Goal: Task Accomplishment & Management: Use online tool/utility

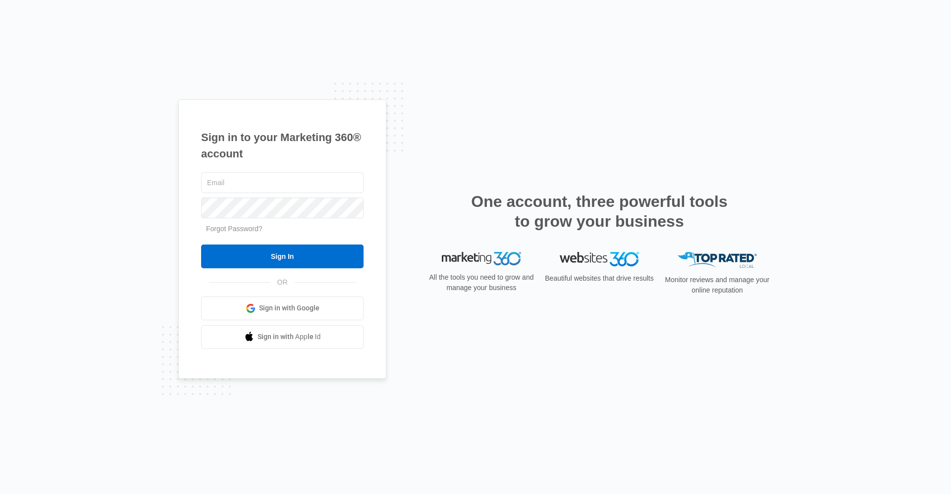
type input "[EMAIL_ADDRESS][DOMAIN_NAME]"
click at [201, 245] on input "Sign In" at bounding box center [282, 257] width 162 height 24
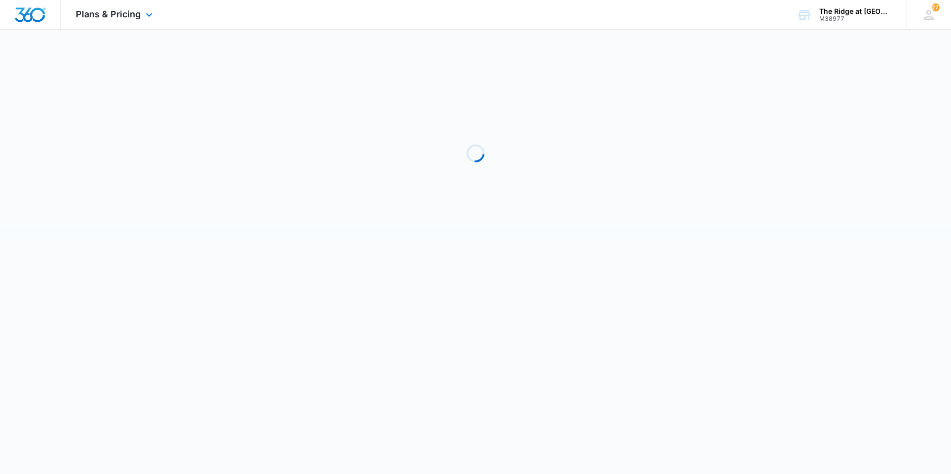
click at [111, 26] on div "Plans & Pricing Apps Reputation Websites Forms CRM Email Social Shop Payments P…" at bounding box center [115, 14] width 109 height 29
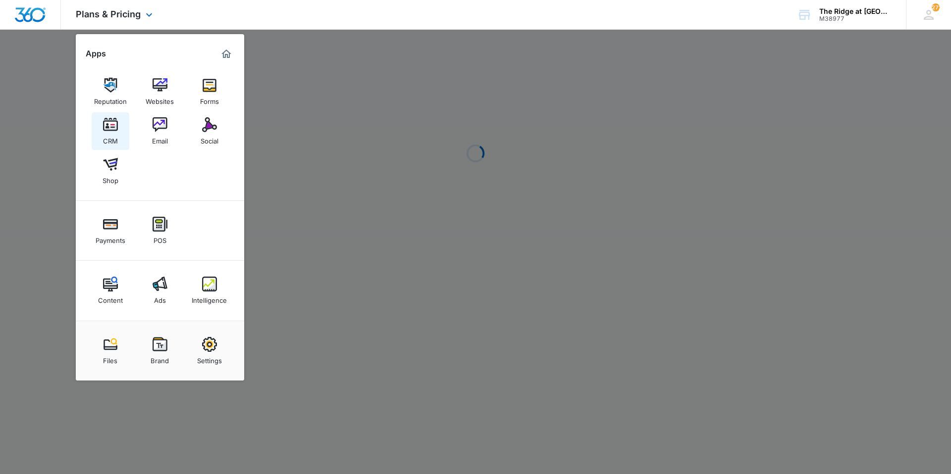
click at [110, 118] on img at bounding box center [110, 124] width 15 height 15
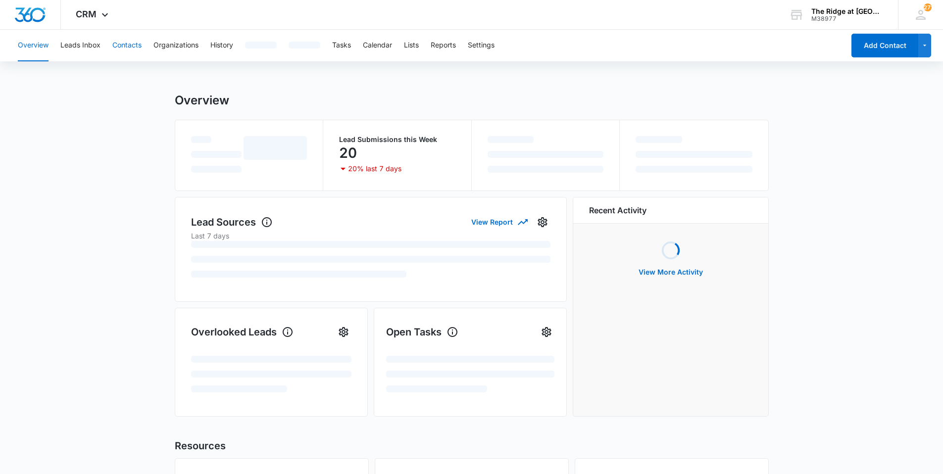
click at [121, 37] on button "Contacts" at bounding box center [126, 46] width 29 height 32
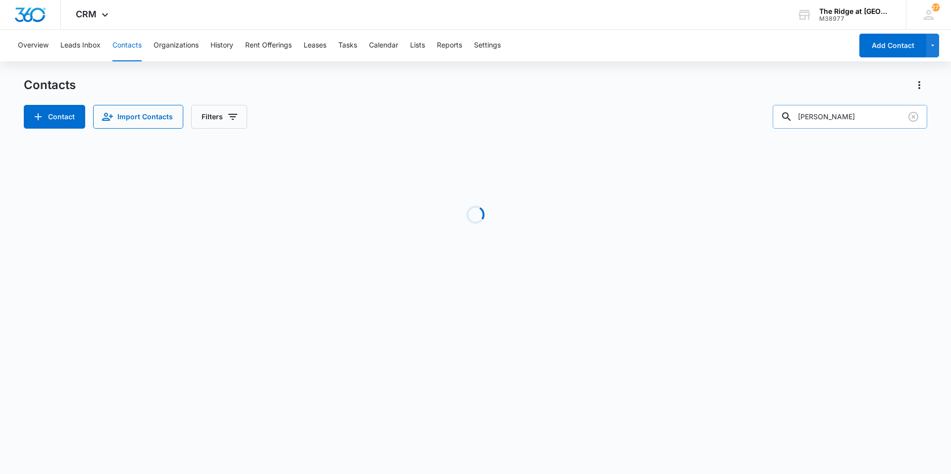
click at [816, 123] on input "[PERSON_NAME]" at bounding box center [849, 117] width 154 height 24
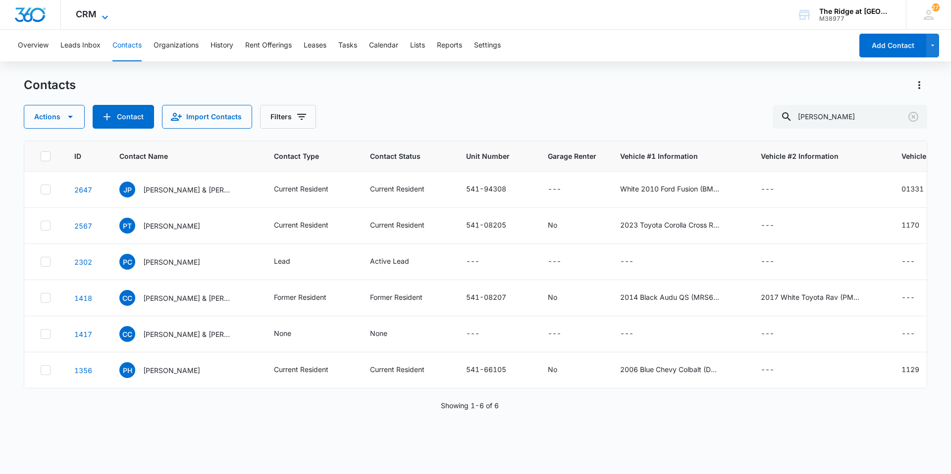
click at [102, 17] on icon at bounding box center [105, 17] width 12 height 12
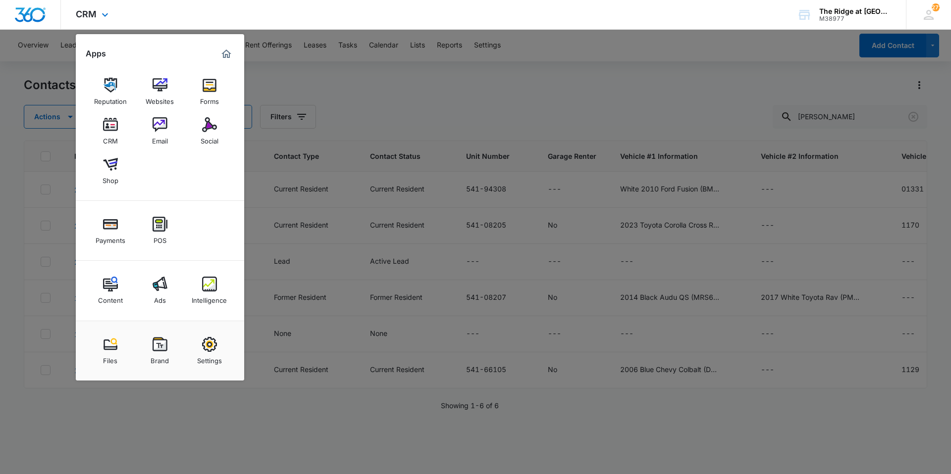
click at [234, 128] on div "Reputation Websites Forms CRM Email Social Shop" at bounding box center [160, 131] width 168 height 139
click at [205, 129] on img at bounding box center [209, 124] width 15 height 15
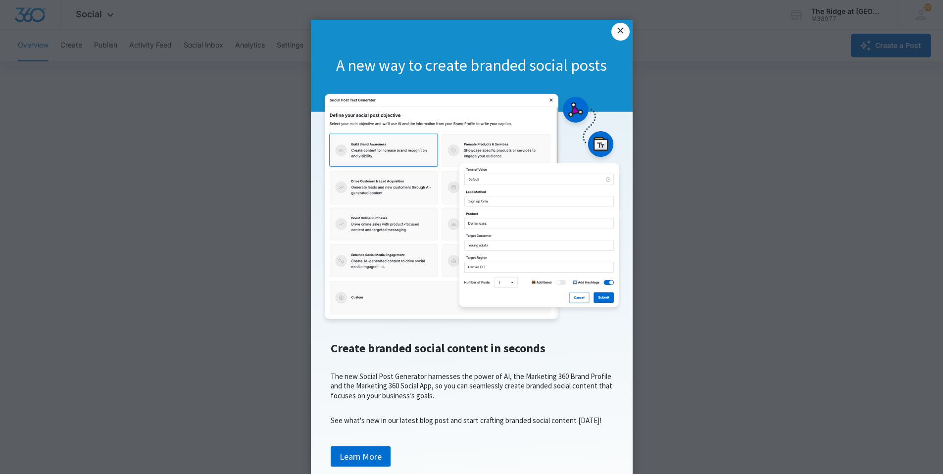
click at [612, 32] on link "×" at bounding box center [621, 32] width 18 height 18
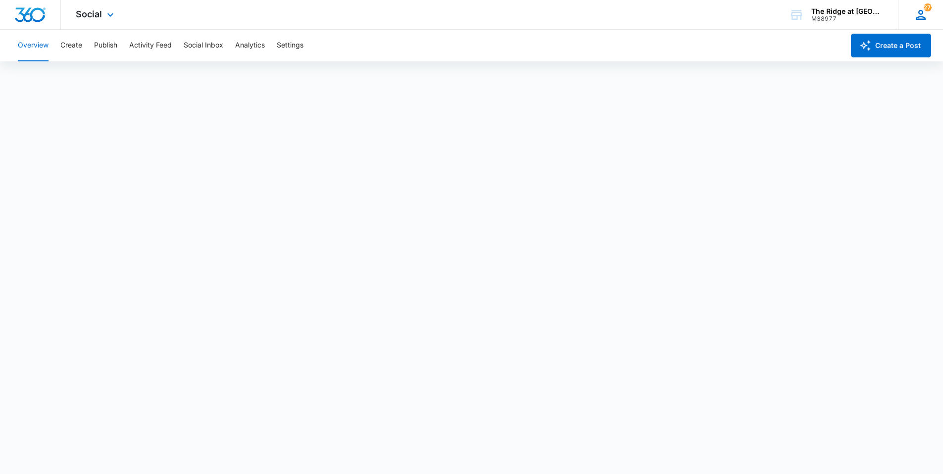
click at [942, 11] on div "272 DU [PERSON_NAME] [EMAIL_ADDRESS][DOMAIN_NAME] My Profile 272 Notifications …" at bounding box center [920, 14] width 45 height 29
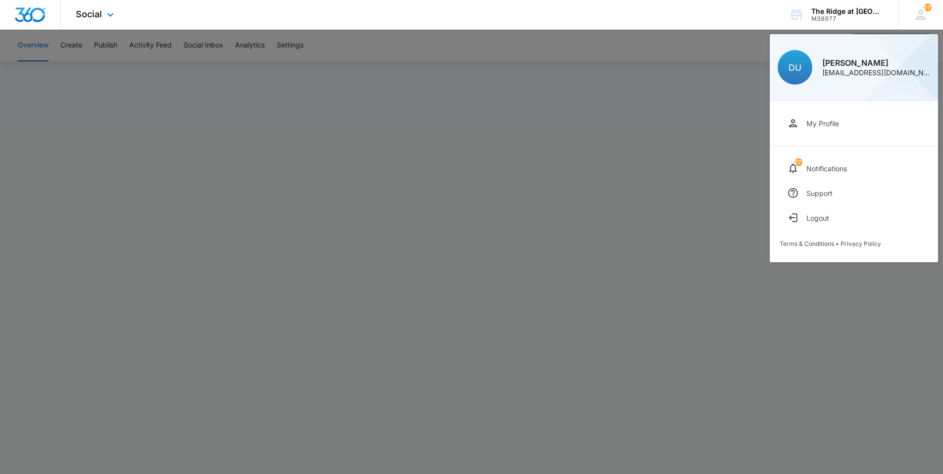
click at [544, 21] on div "Social Apps Reputation Websites Forms CRM Email Social Shop Payments POS Conten…" at bounding box center [471, 15] width 943 height 30
click at [469, 75] on div at bounding box center [471, 237] width 943 height 474
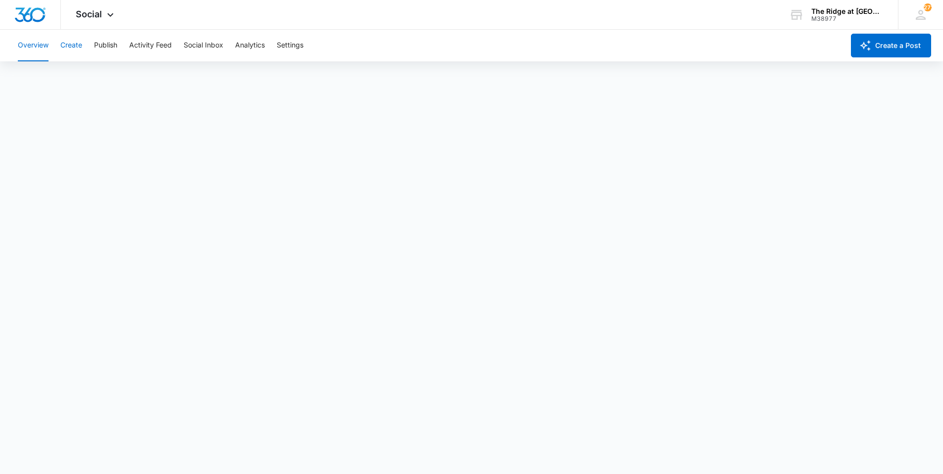
click at [77, 47] on button "Create" at bounding box center [71, 46] width 22 height 32
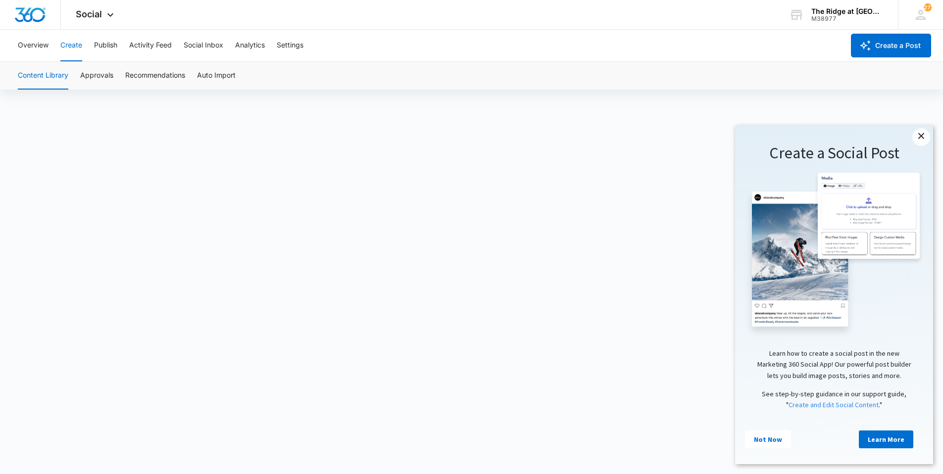
click at [918, 136] on link "×" at bounding box center [922, 137] width 18 height 18
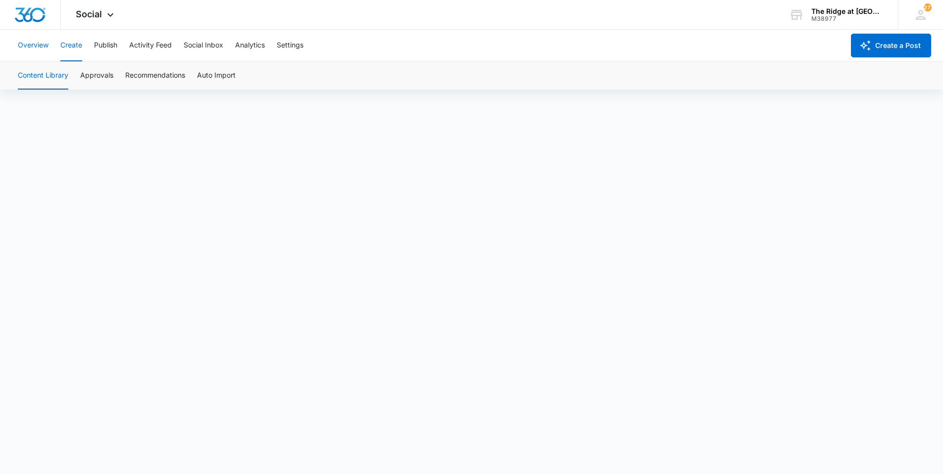
click at [39, 46] on button "Overview" at bounding box center [33, 46] width 31 height 32
click at [77, 53] on button "Create" at bounding box center [71, 46] width 22 height 32
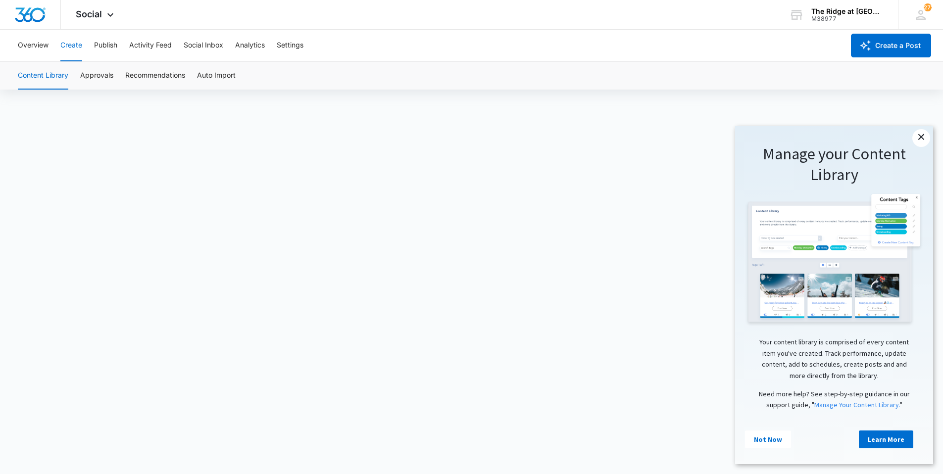
click at [920, 143] on link "×" at bounding box center [922, 138] width 18 height 18
